Goal: Transaction & Acquisition: Purchase product/service

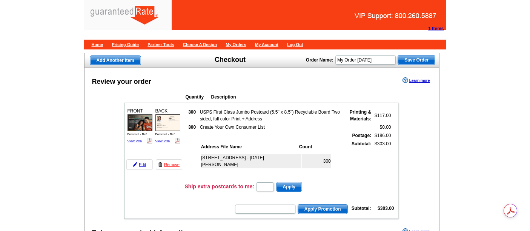
scroll to position [42, 0]
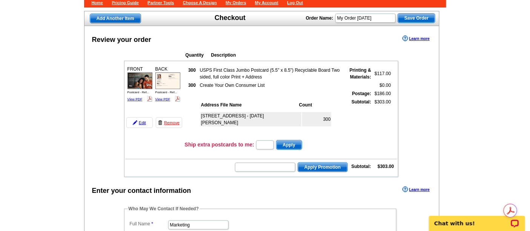
click html "Chat with us!"
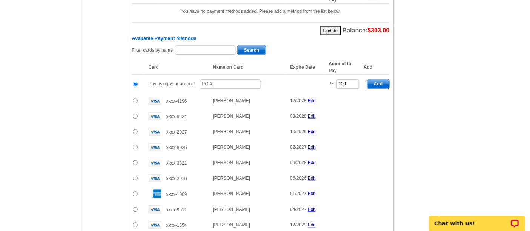
scroll to position [503, 0]
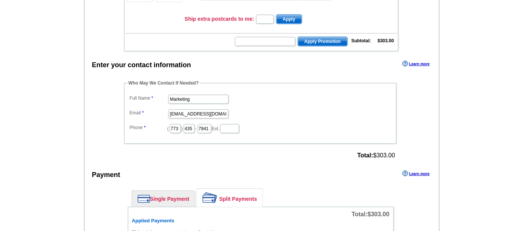
scroll to position [0, 0]
